Goal: Transaction & Acquisition: Purchase product/service

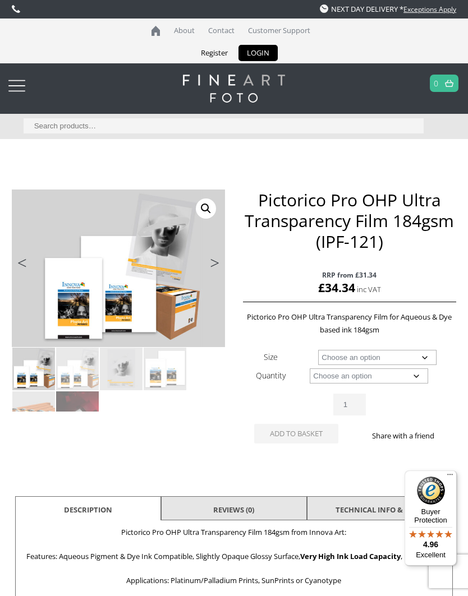
scroll to position [3, 0]
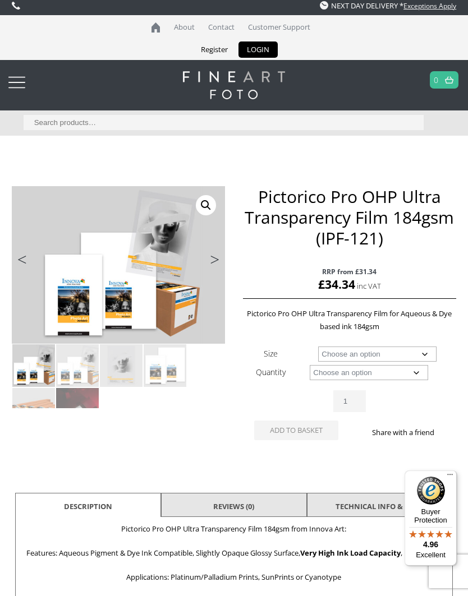
click at [424, 354] on select "Choose an option A4 Sheet A3+ Sheet 17" Wide Roll 24" Wide Roll 44" Wide Roll" at bounding box center [377, 354] width 118 height 15
select select "a4-sheet"
click at [417, 373] on select "Choose an option 20 Sheets" at bounding box center [369, 372] width 118 height 15
select select "20-sheets"
select select "a4-sheet"
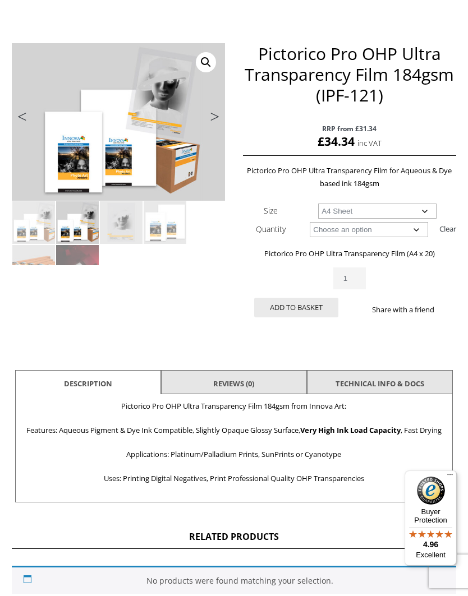
scroll to position [146, 0]
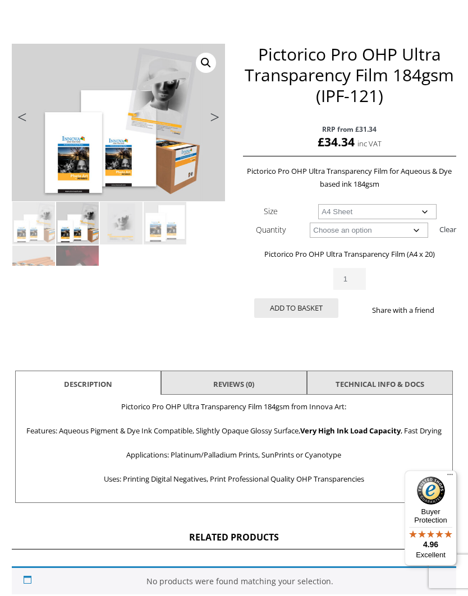
click at [389, 381] on link "TECHNICAL INFO & DOCS" at bounding box center [379, 384] width 89 height 20
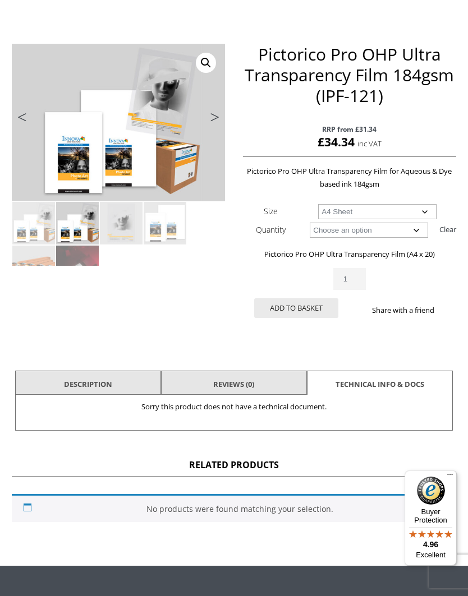
click at [81, 377] on link "Description" at bounding box center [88, 384] width 48 height 20
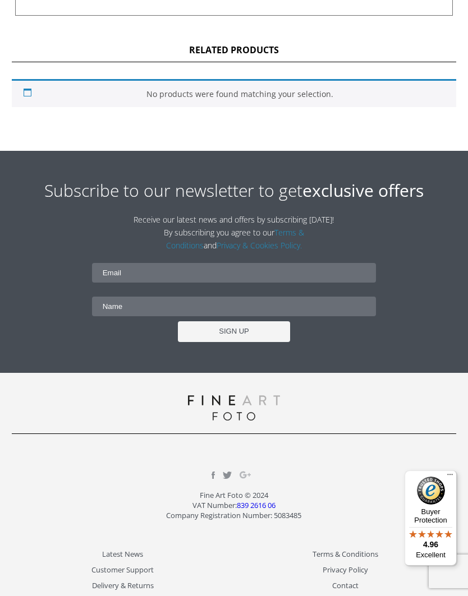
scroll to position [668, 0]
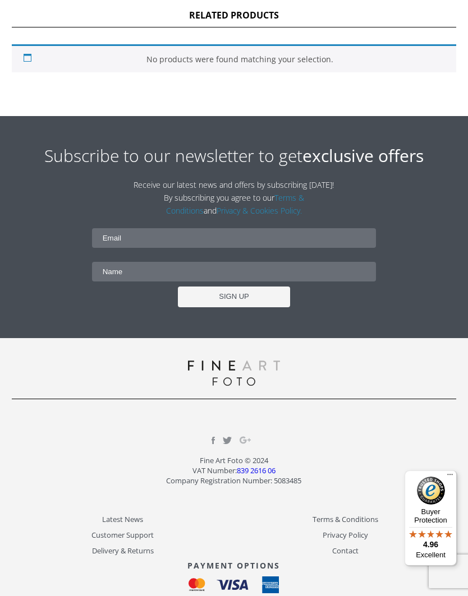
click at [123, 555] on link "Delivery & Returns" at bounding box center [123, 550] width 222 height 13
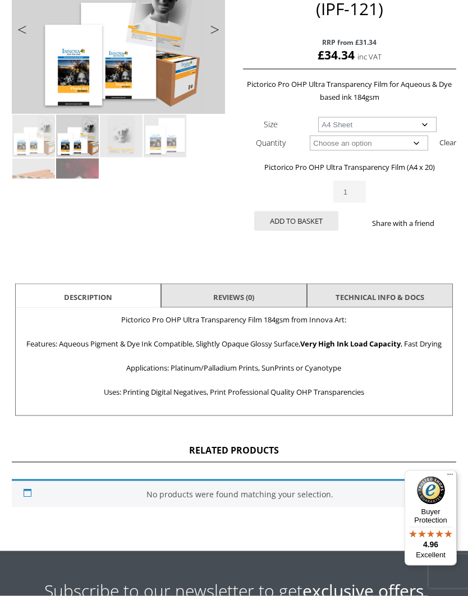
scroll to position [142, 0]
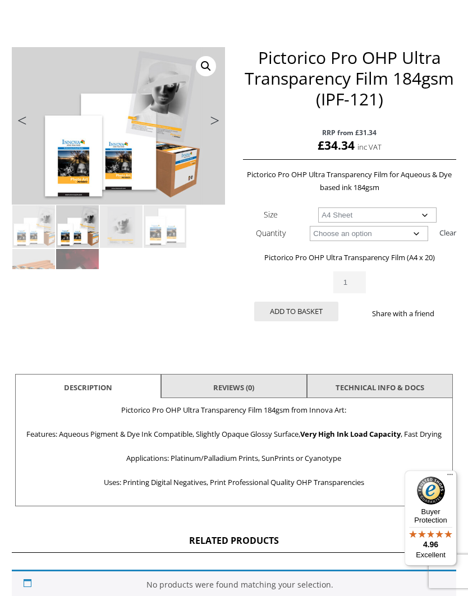
click at [296, 318] on button "Add to basket" at bounding box center [296, 312] width 84 height 20
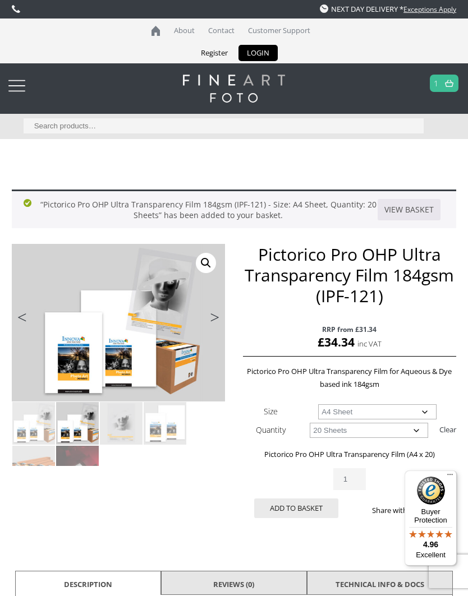
click at [17, 87] on div at bounding box center [16, 86] width 17 height 22
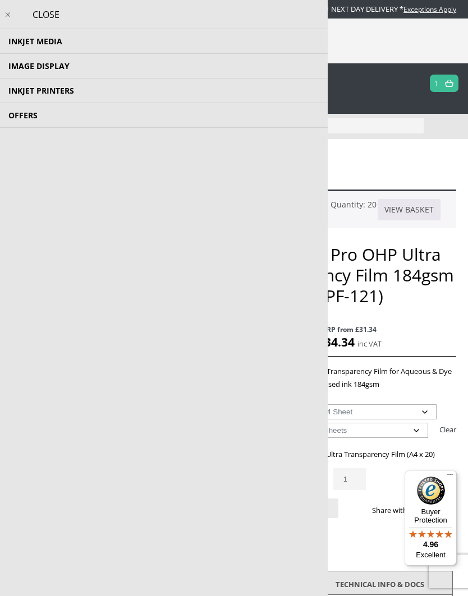
click at [49, 72] on li "Image Display Trial Kits Tools and Accessories Photo Panels Photo Books, Albums…" at bounding box center [163, 66] width 327 height 25
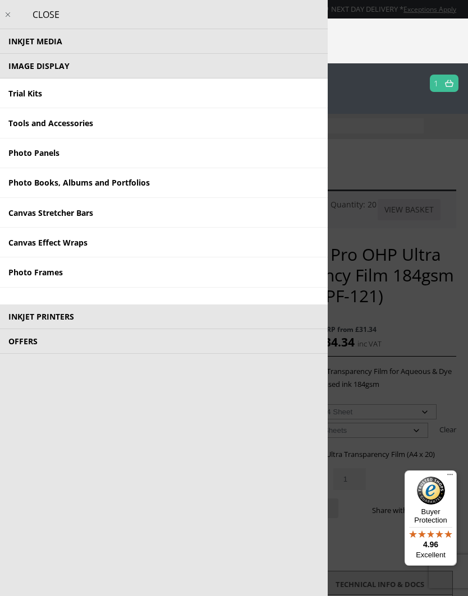
click at [31, 271] on link "Photo Frames" at bounding box center [163, 272] width 327 height 30
